Goal: Navigation & Orientation: Find specific page/section

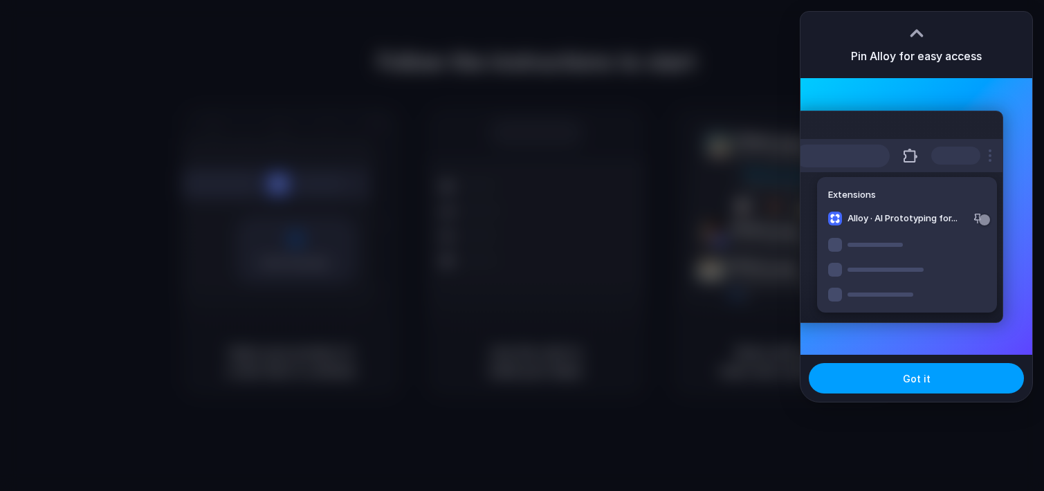
click at [859, 383] on button "Got it" at bounding box center [916, 378] width 215 height 30
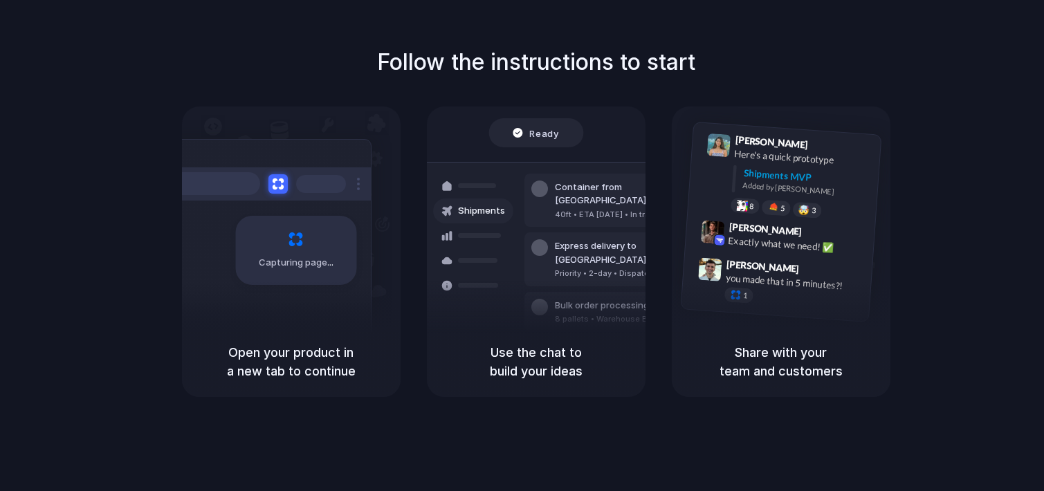
click at [540, 344] on div at bounding box center [539, 352] width 17 height 17
click at [342, 287] on div "Capturing page" at bounding box center [267, 245] width 209 height 212
click at [719, 248] on div "[PERSON_NAME] 9:42 AM Exactly what we need! ✅" at bounding box center [780, 239] width 190 height 50
click at [829, 243] on div "Exactly what we need! ✅" at bounding box center [797, 245] width 138 height 24
click at [783, 203] on div "5" at bounding box center [776, 207] width 30 height 17
